Goal: Task Accomplishment & Management: Use online tool/utility

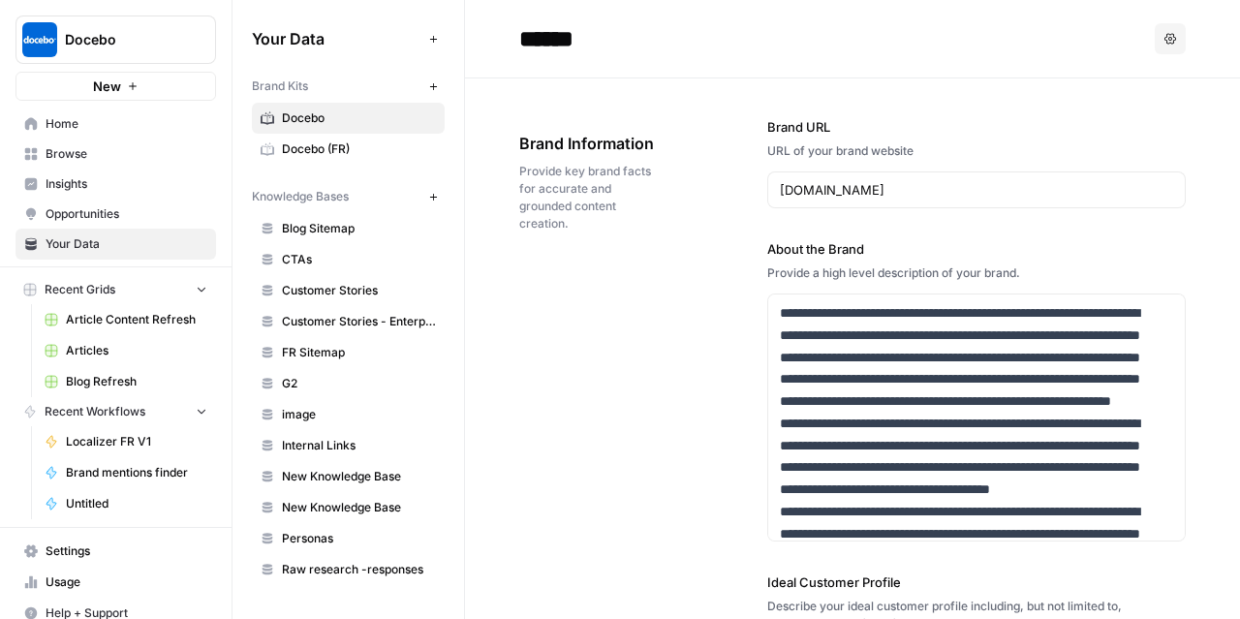
scroll to position [395, 0]
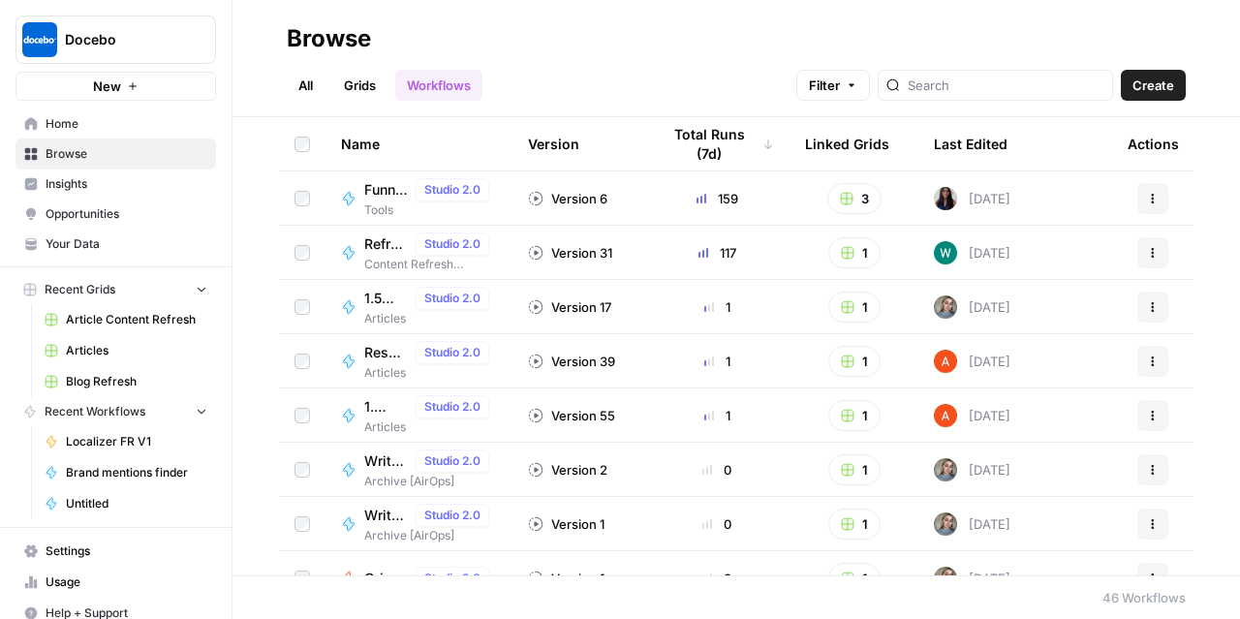
click at [87, 354] on span "Articles" at bounding box center [136, 350] width 141 height 17
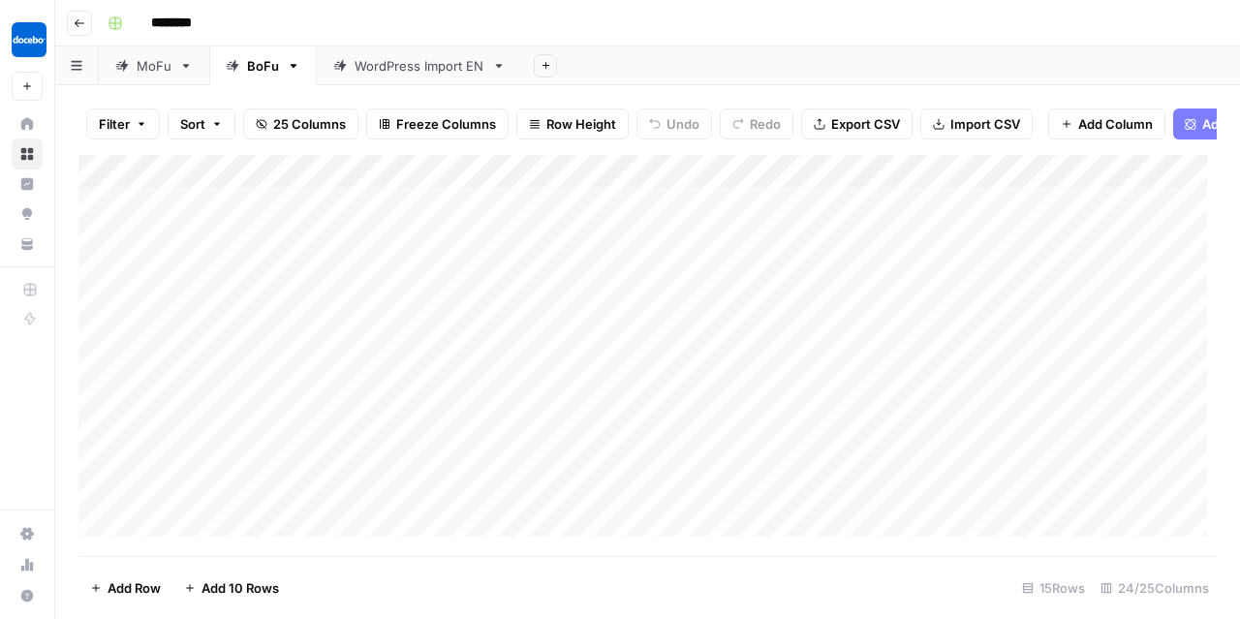
click at [386, 70] on div "WordPress Import EN" at bounding box center [420, 65] width 130 height 19
click at [306, 184] on div "Add Column" at bounding box center [648, 351] width 1139 height 392
click at [366, 230] on span "All Rows" at bounding box center [373, 225] width 122 height 19
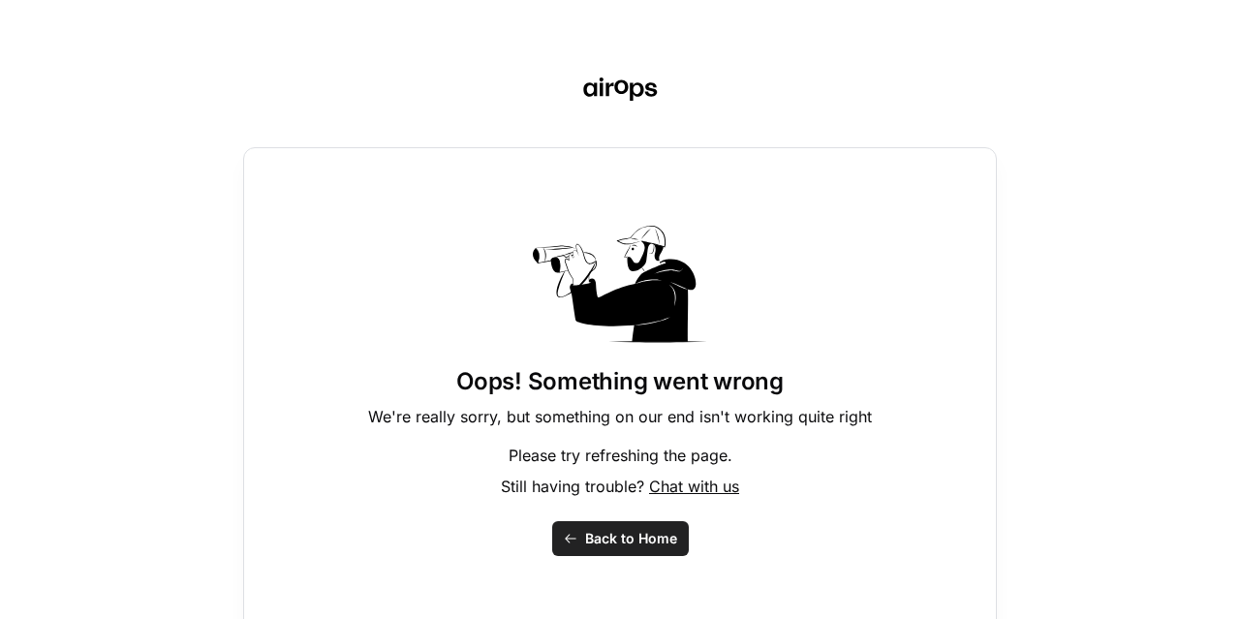
click at [665, 545] on span "Back to Home" at bounding box center [631, 538] width 92 height 19
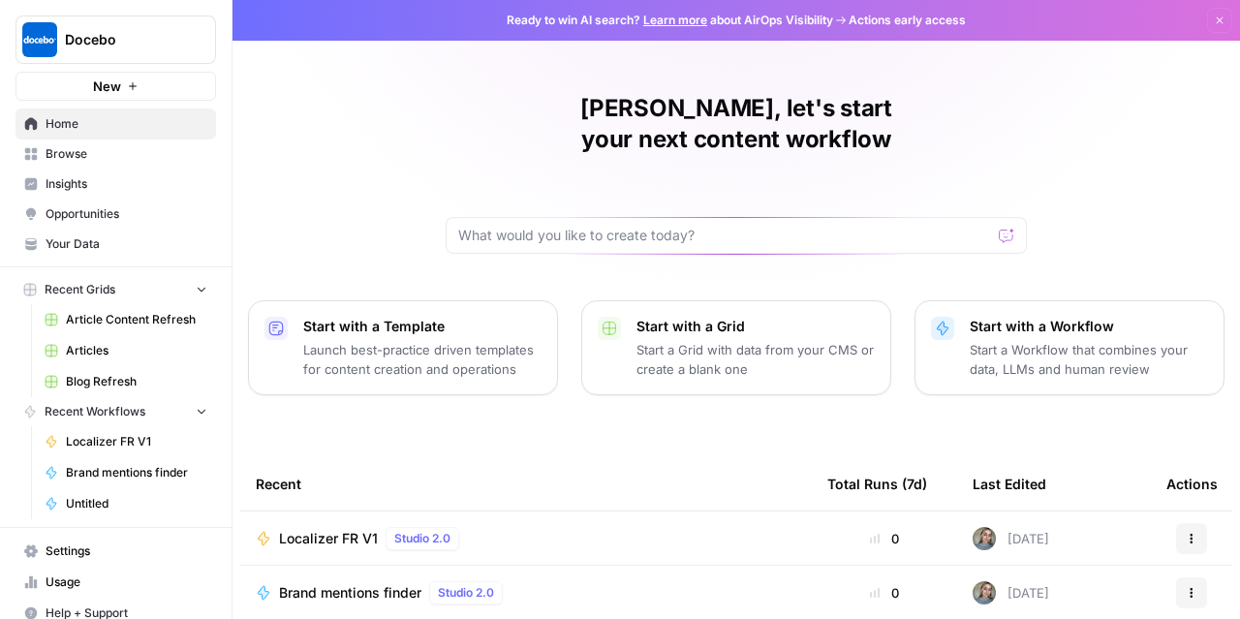
click at [100, 351] on span "Articles" at bounding box center [136, 350] width 141 height 17
click at [137, 342] on span "Articles" at bounding box center [136, 350] width 141 height 17
click at [110, 379] on span "Blog Refresh" at bounding box center [136, 381] width 141 height 17
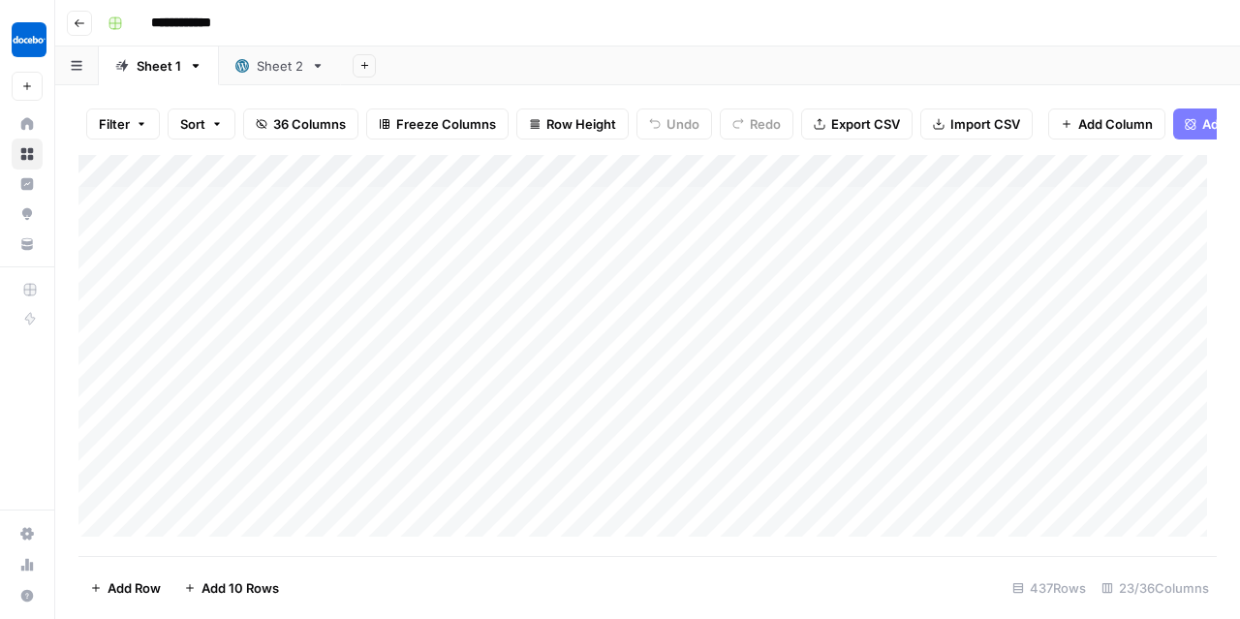
click at [279, 76] on link "Sheet 2" at bounding box center [280, 66] width 122 height 39
click at [142, 77] on link "Sheet 1" at bounding box center [159, 66] width 120 height 39
click at [79, 31] on button "Go back" at bounding box center [79, 23] width 25 height 25
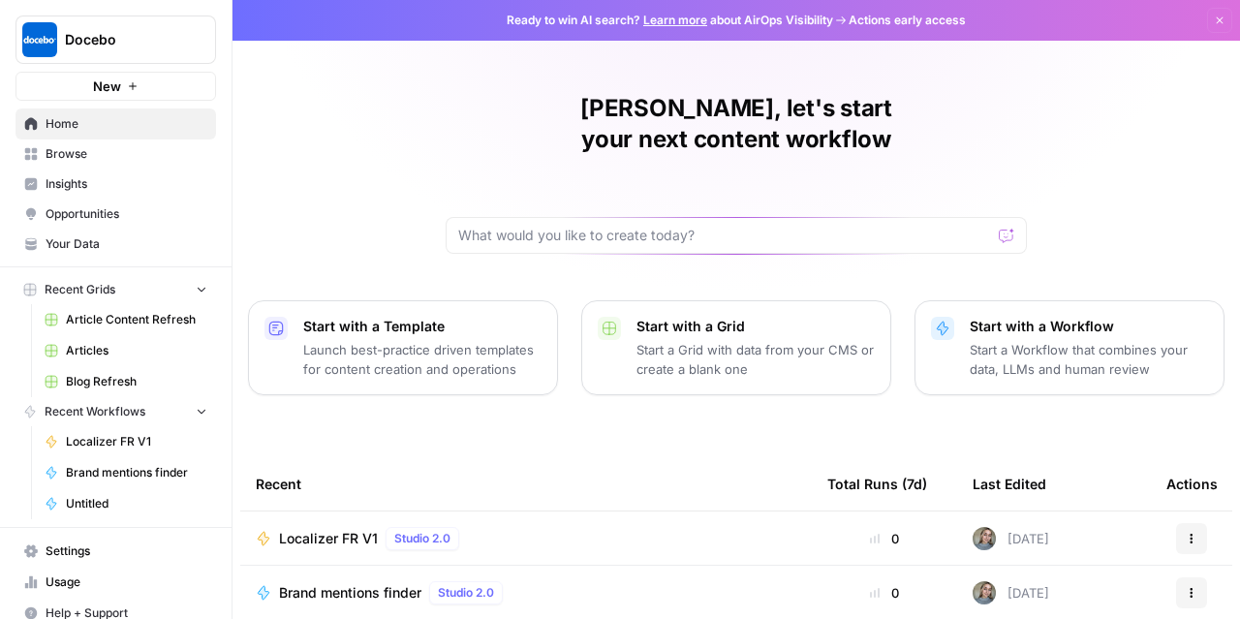
click at [97, 354] on span "Articles" at bounding box center [136, 350] width 141 height 17
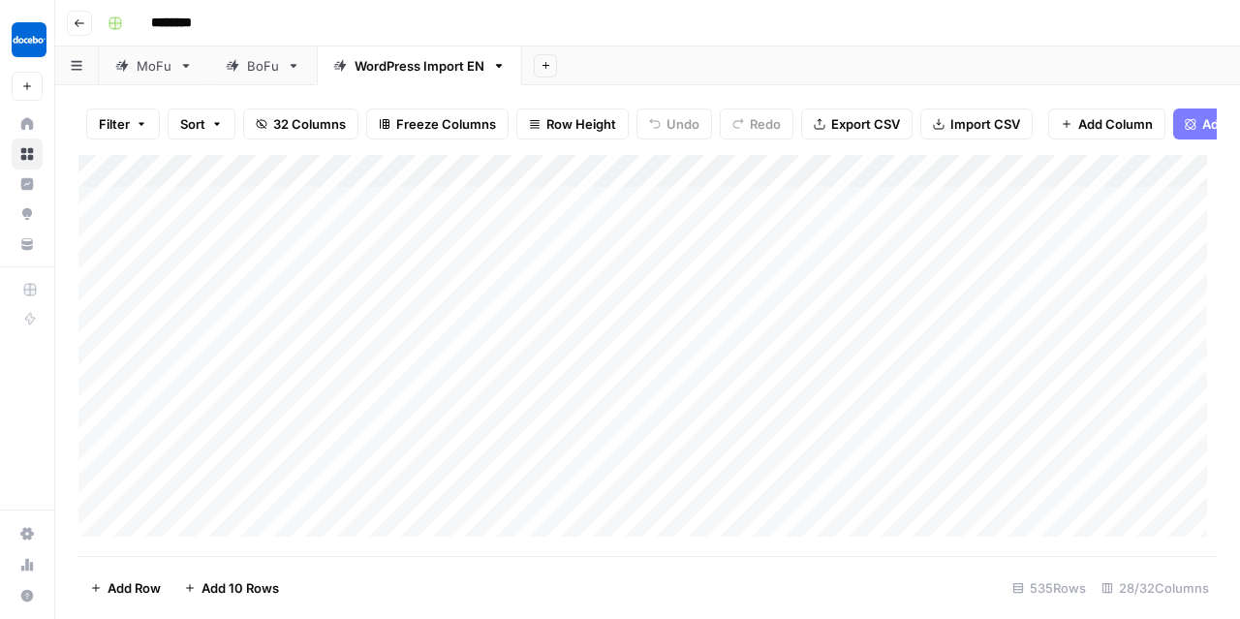
click at [638, 79] on div "Add Sheet" at bounding box center [881, 66] width 718 height 39
click at [300, 183] on div "Add Column" at bounding box center [648, 351] width 1139 height 392
click at [332, 236] on button "All Rows" at bounding box center [376, 225] width 145 height 27
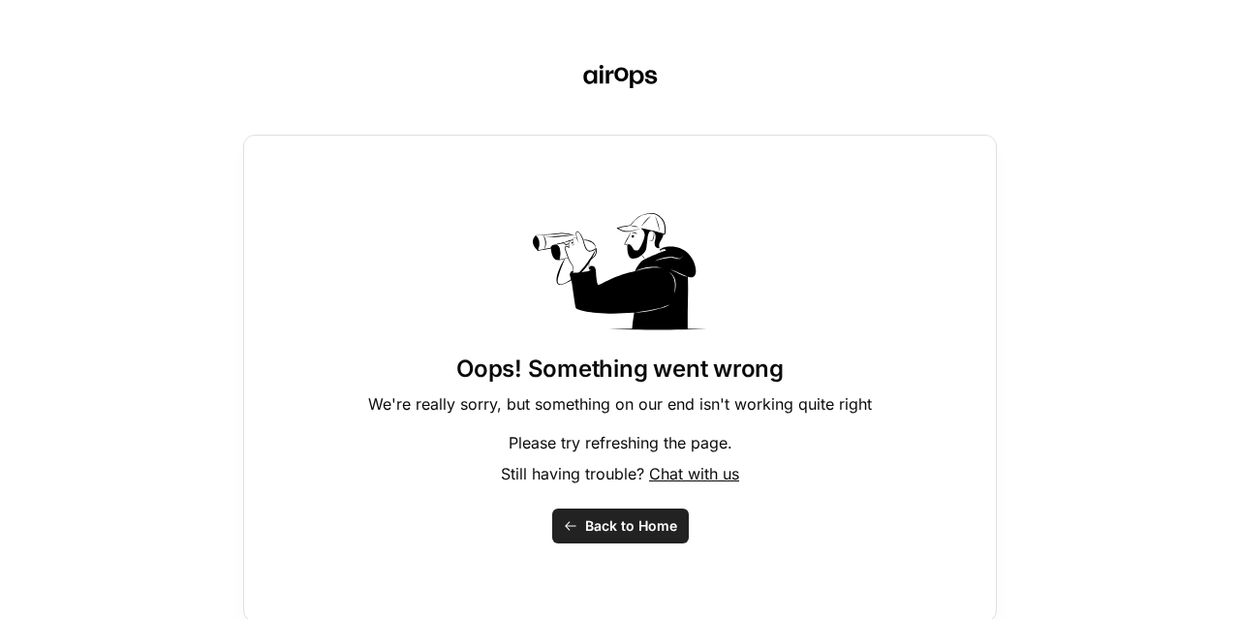
scroll to position [16, 0]
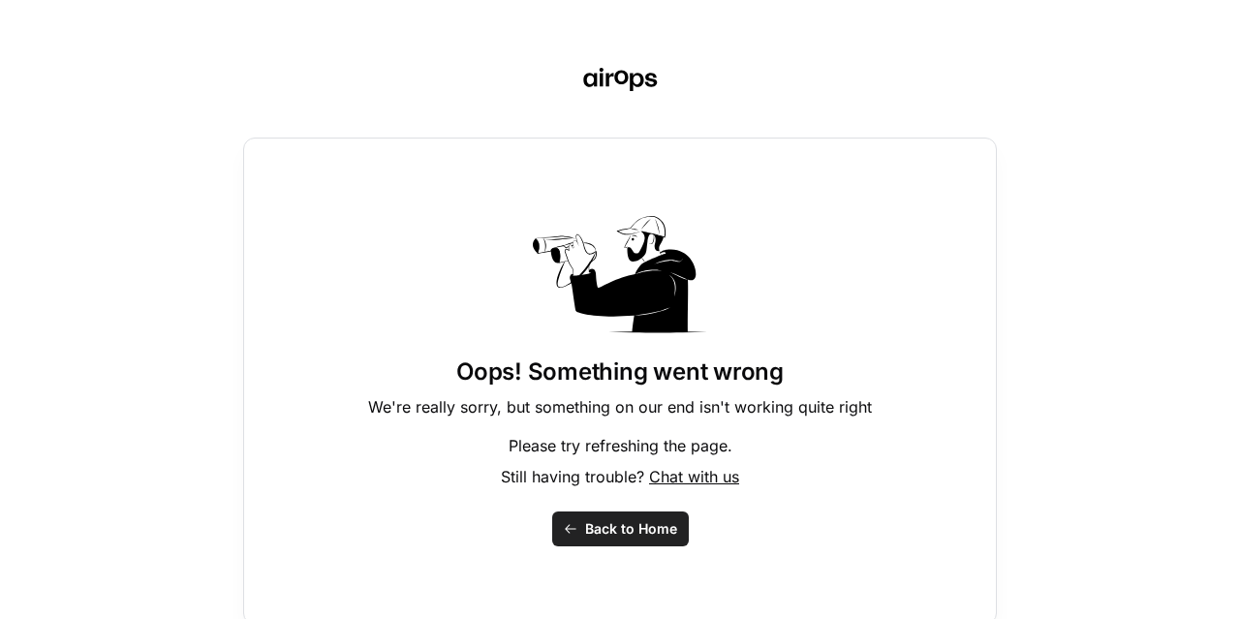
scroll to position [16, 0]
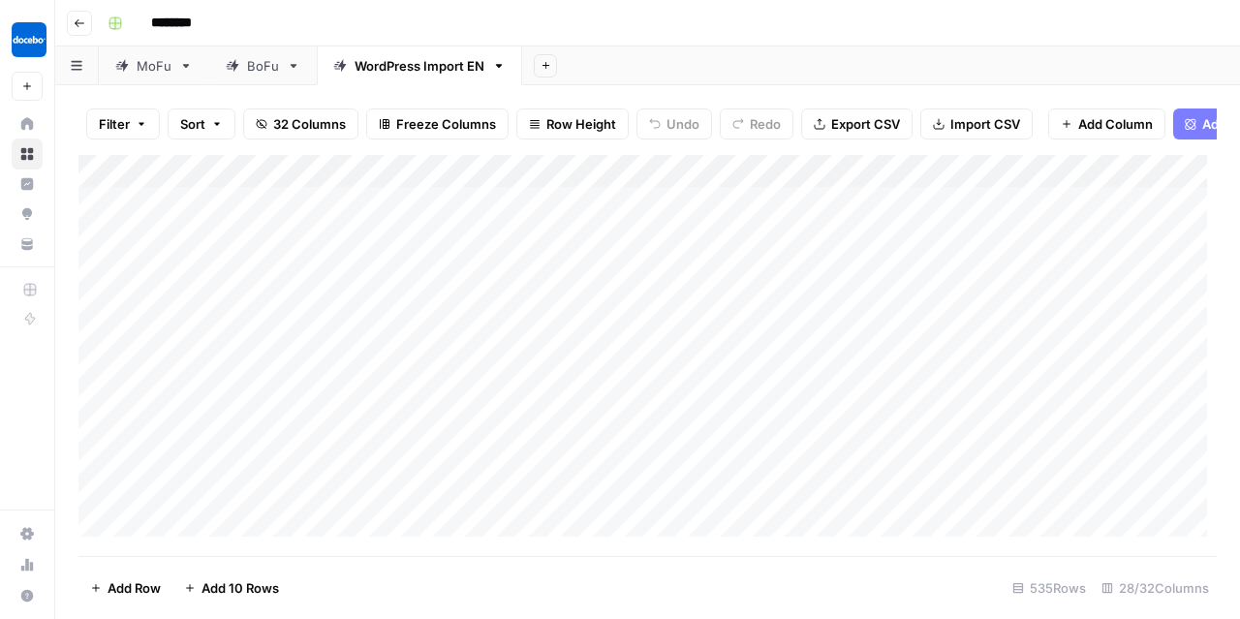
click at [496, 65] on icon "button" at bounding box center [499, 66] width 7 height 4
click at [741, 62] on div "Add Sheet" at bounding box center [881, 66] width 718 height 39
click at [850, 120] on span "Export CSV" at bounding box center [866, 123] width 69 height 19
